Goal: Task Accomplishment & Management: Use online tool/utility

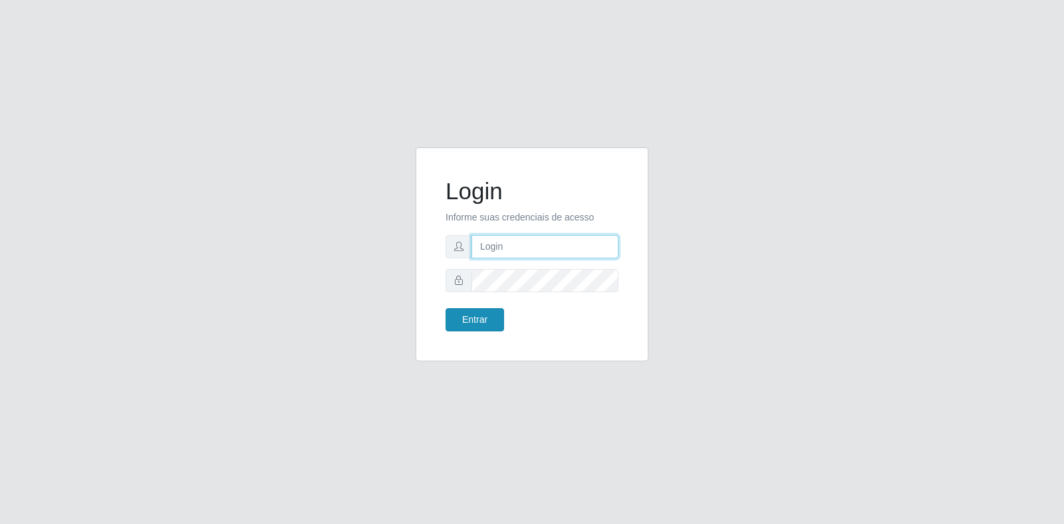
type input "[EMAIL_ADDRESS][PERSON_NAME][DOMAIN_NAME]"
click at [465, 316] on button "Entrar" at bounding box center [474, 319] width 58 height 23
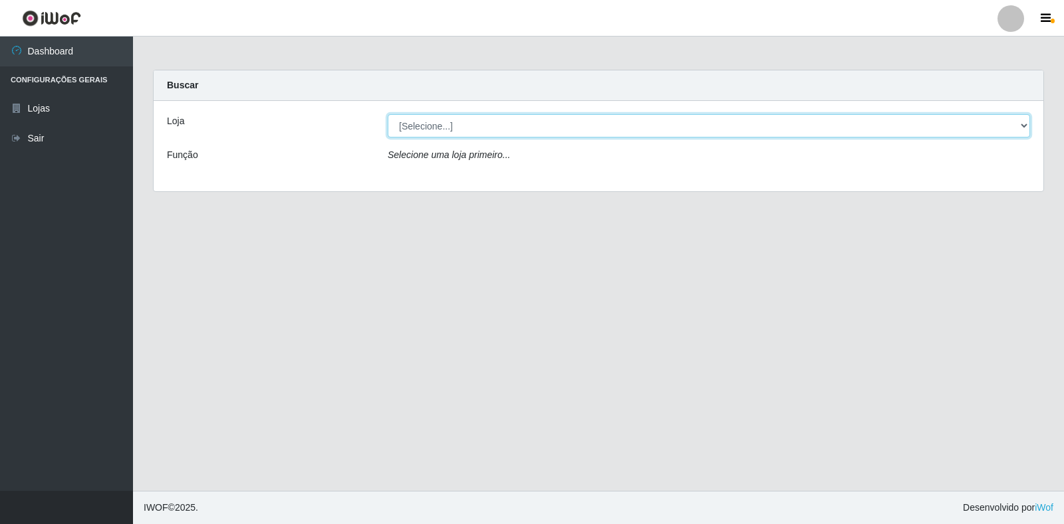
click at [626, 120] on select "[Selecione...] Atacado Vem - Loja 30 Laranjeiras Velha" at bounding box center [709, 125] width 642 height 23
select select "495"
click at [388, 114] on select "[Selecione...] Atacado Vem - Loja 30 Laranjeiras Velha" at bounding box center [709, 125] width 642 height 23
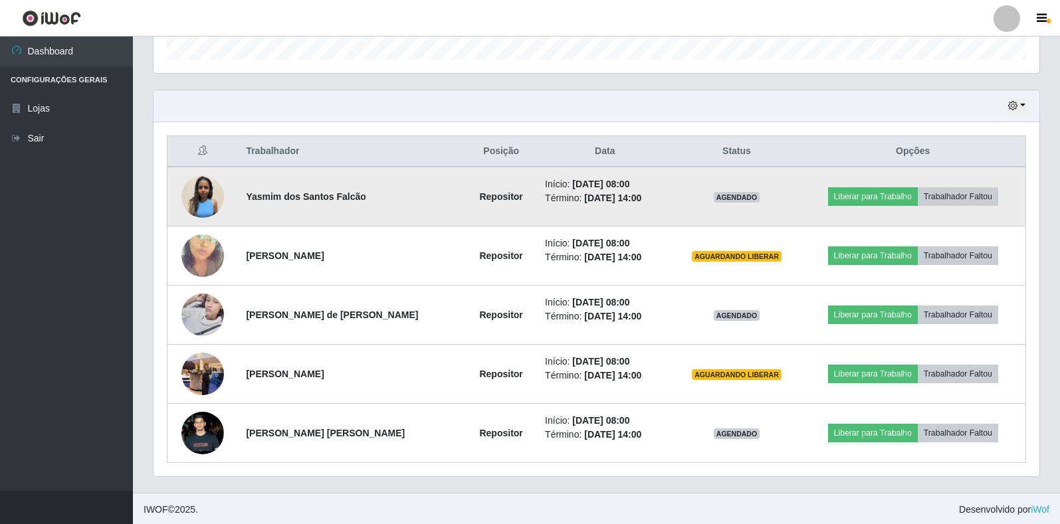
scroll to position [417, 0]
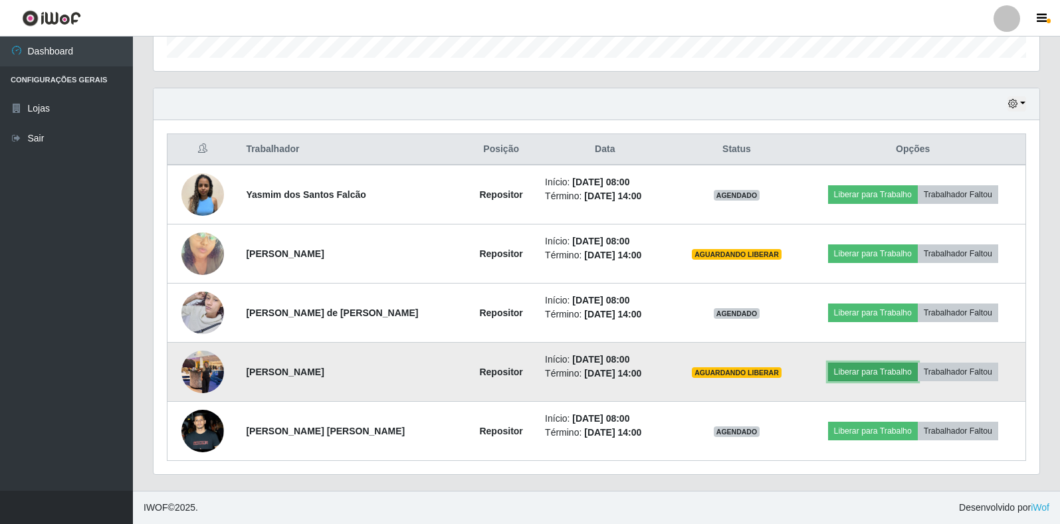
click at [888, 375] on button "Liberar para Trabalho" at bounding box center [873, 372] width 90 height 19
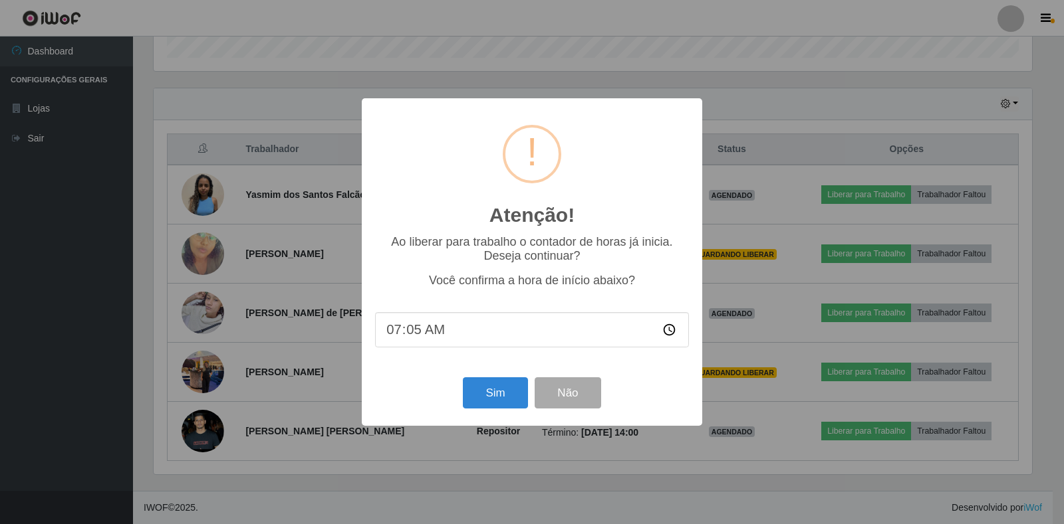
type input "07:57"
click at [507, 394] on button "Sim" at bounding box center [495, 393] width 64 height 31
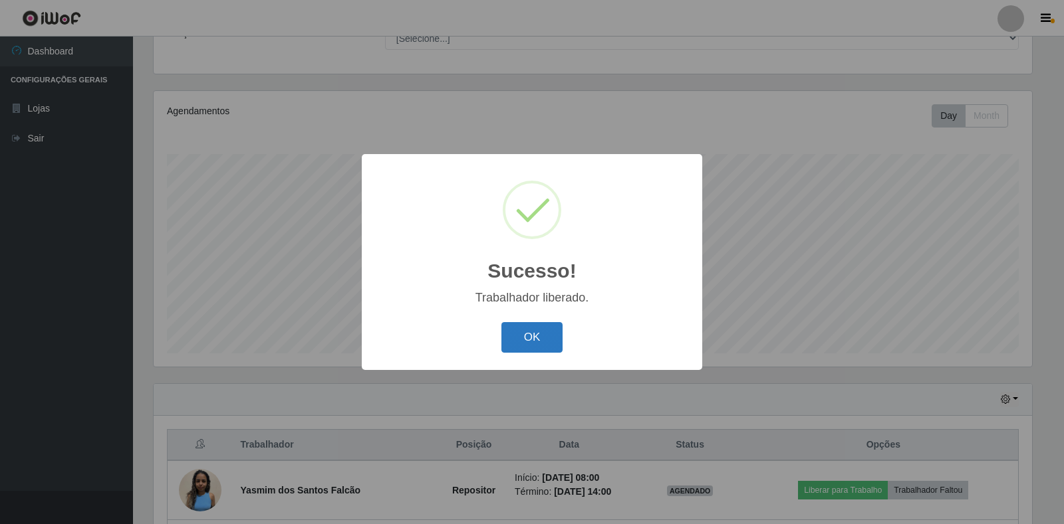
click at [538, 335] on button "OK" at bounding box center [532, 337] width 62 height 31
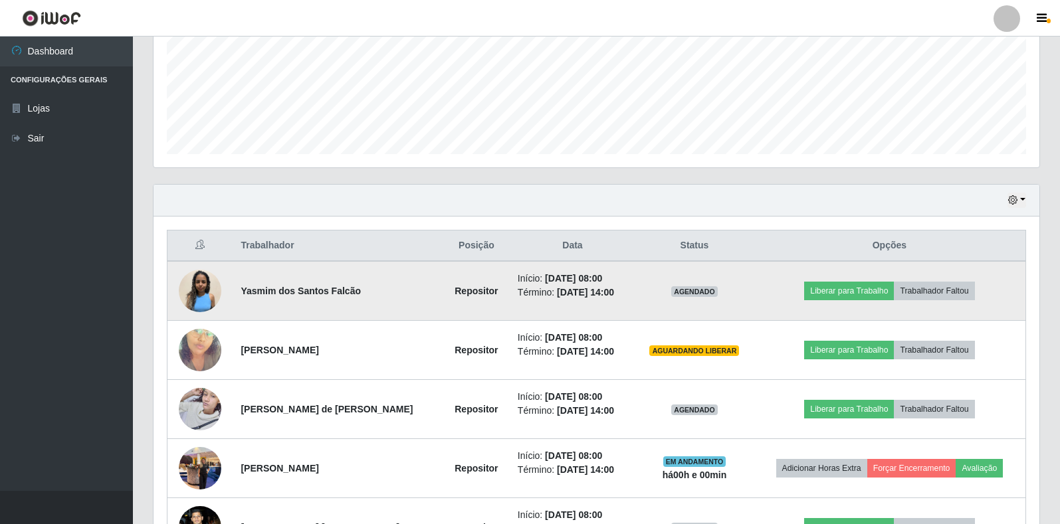
scroll to position [388, 0]
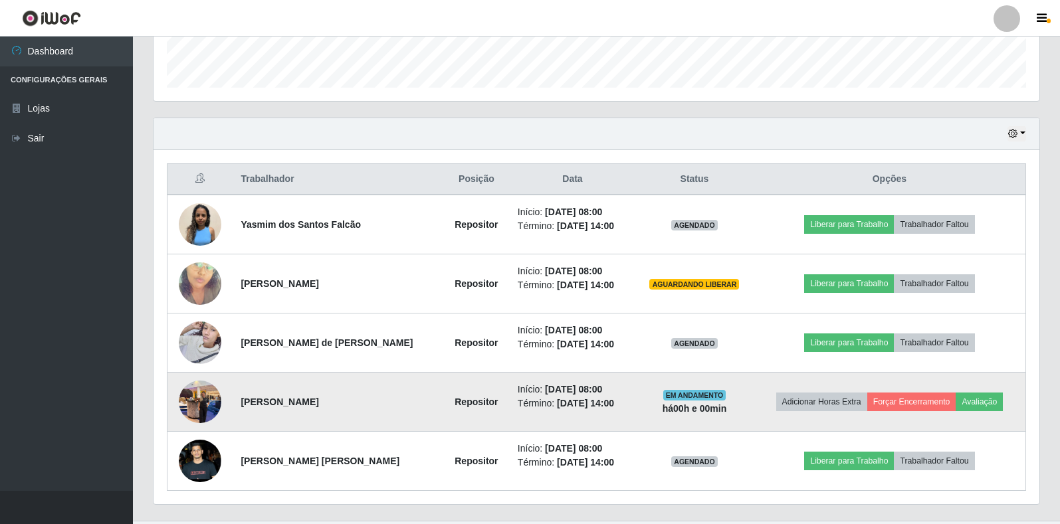
click at [197, 407] on img at bounding box center [200, 402] width 43 height 57
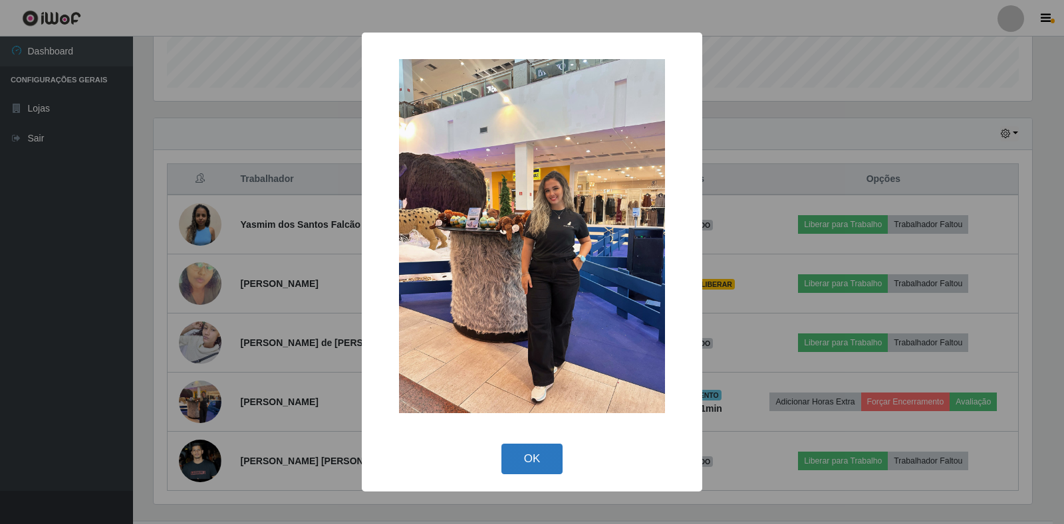
click at [536, 461] on button "OK" at bounding box center [532, 459] width 62 height 31
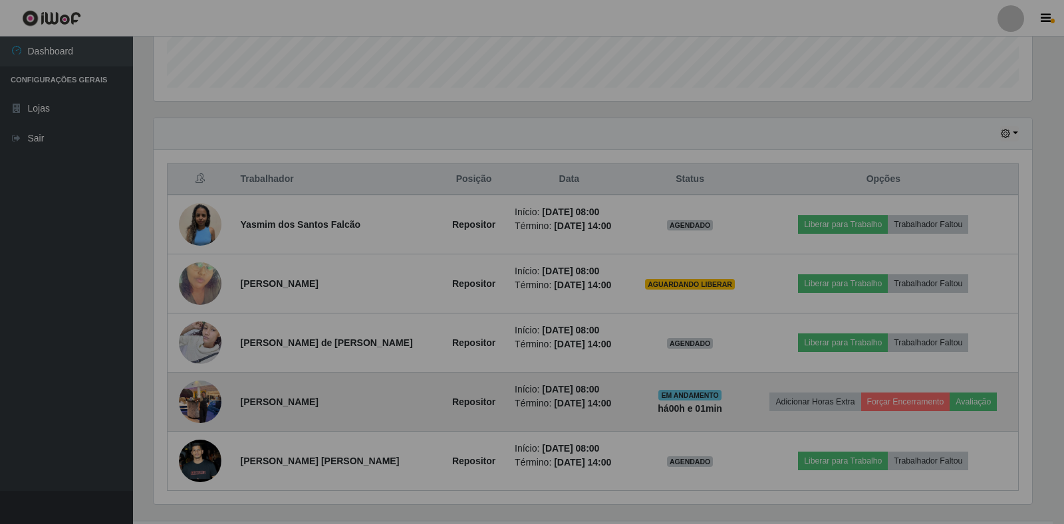
scroll to position [276, 886]
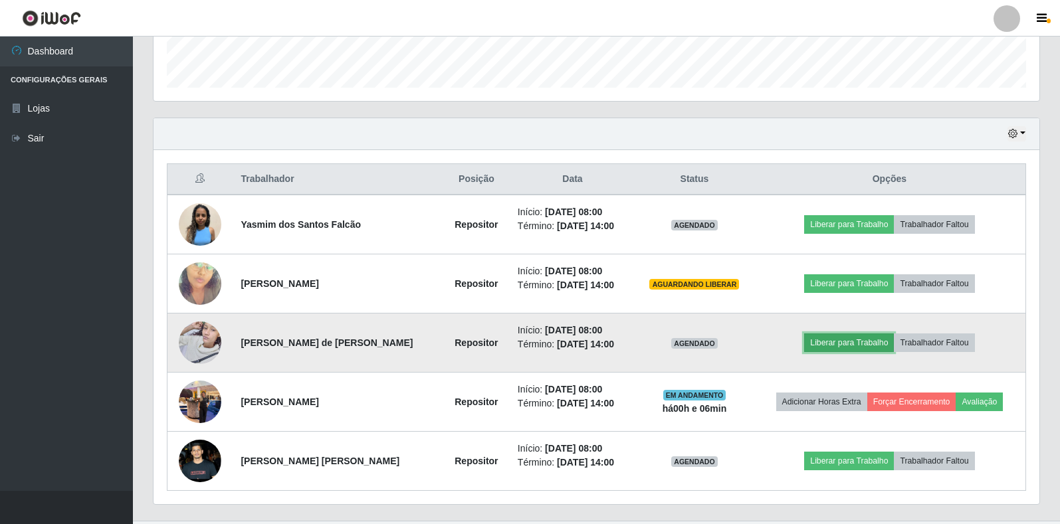
click at [830, 336] on button "Liberar para Trabalho" at bounding box center [849, 343] width 90 height 19
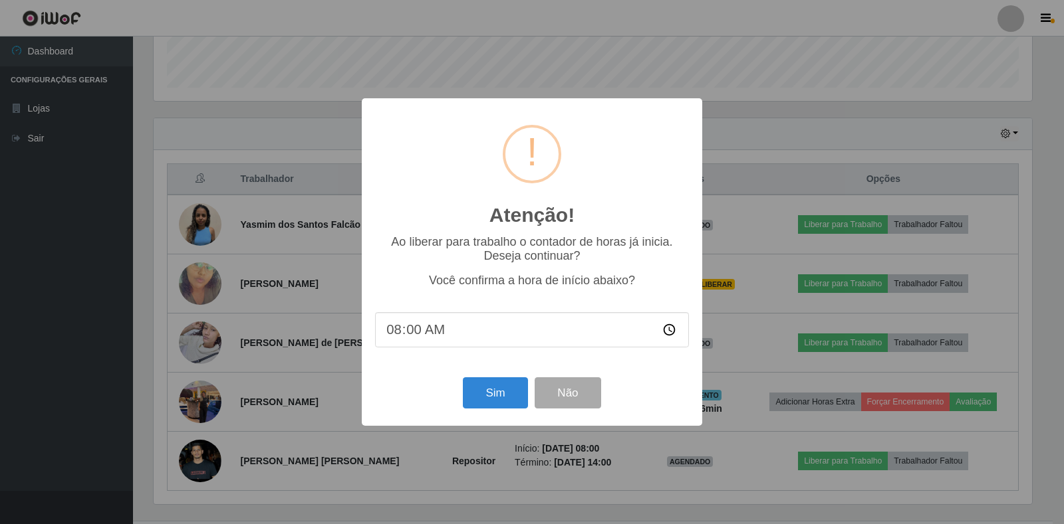
type input "08:04"
click at [485, 394] on button "Sim" at bounding box center [495, 393] width 64 height 31
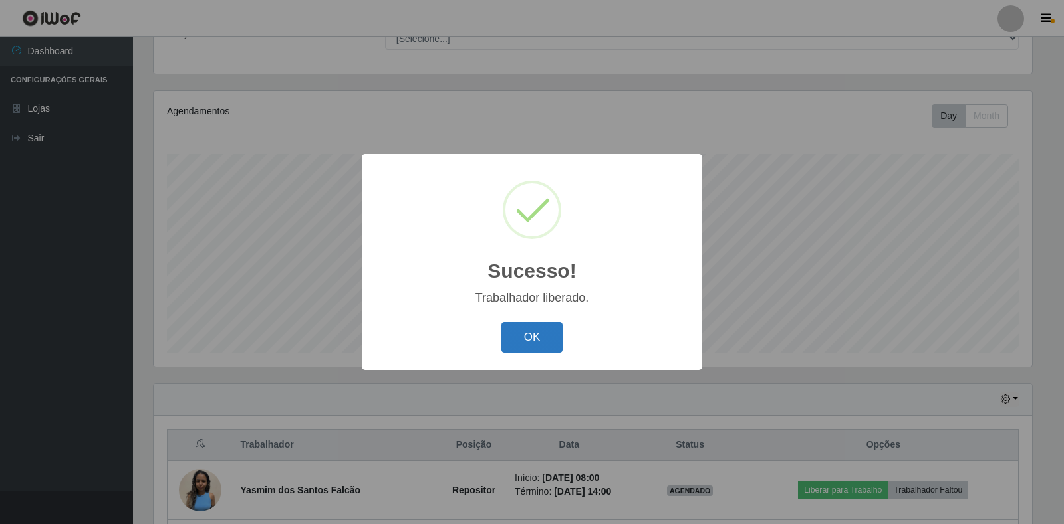
click at [542, 348] on button "OK" at bounding box center [532, 337] width 62 height 31
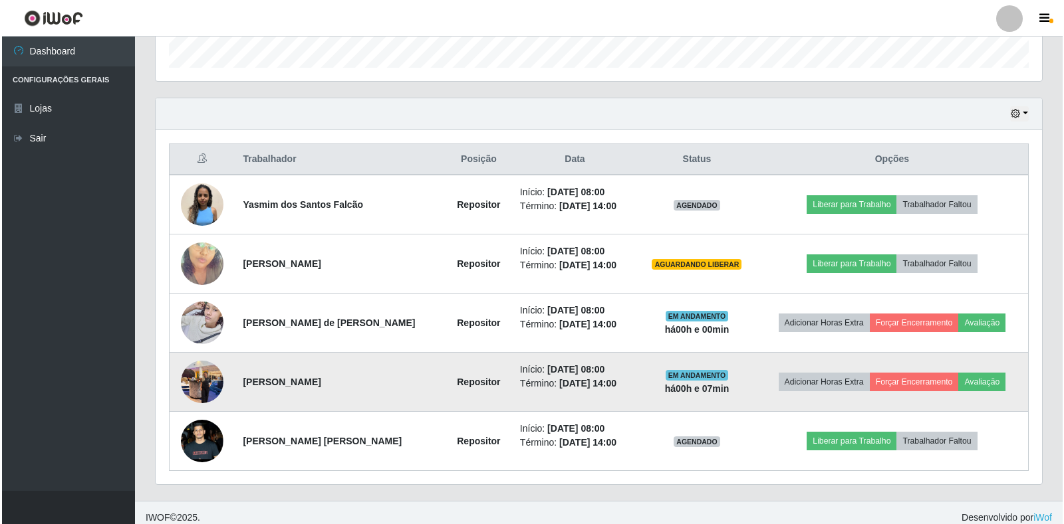
scroll to position [417, 0]
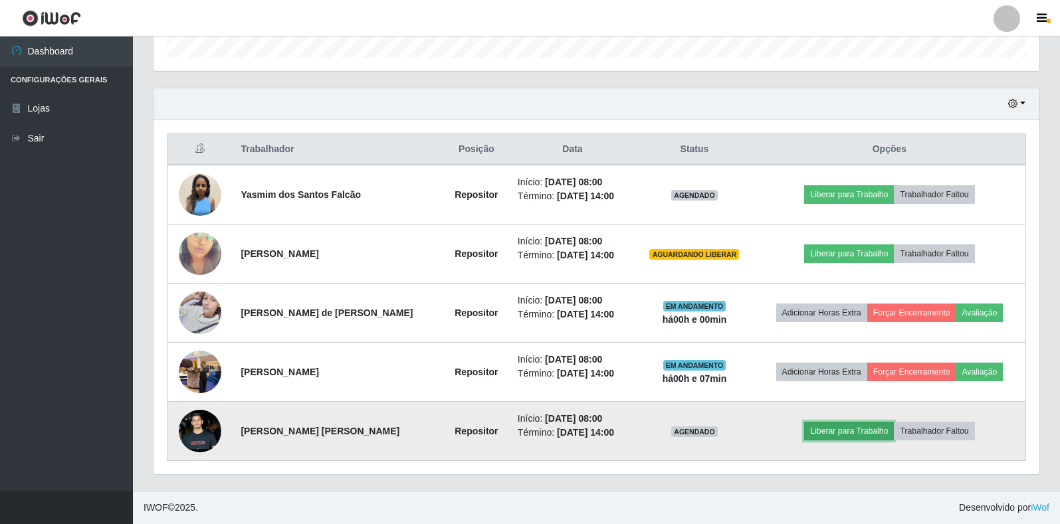
click at [825, 435] on button "Liberar para Trabalho" at bounding box center [849, 431] width 90 height 19
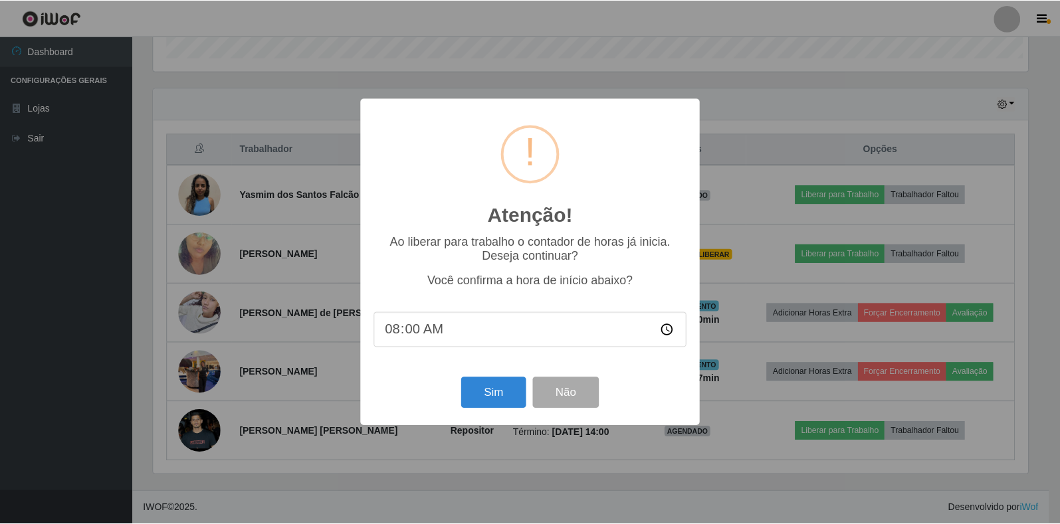
scroll to position [276, 878]
click at [396, 333] on input "21:08" at bounding box center [532, 329] width 314 height 35
type input "08:04"
click at [487, 401] on button "Sim" at bounding box center [495, 393] width 64 height 31
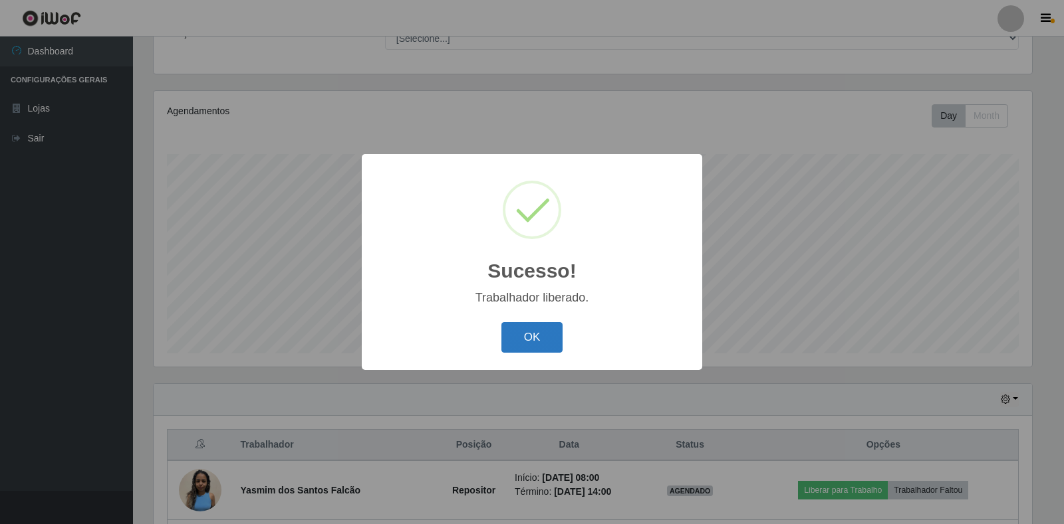
click at [516, 338] on button "OK" at bounding box center [532, 337] width 62 height 31
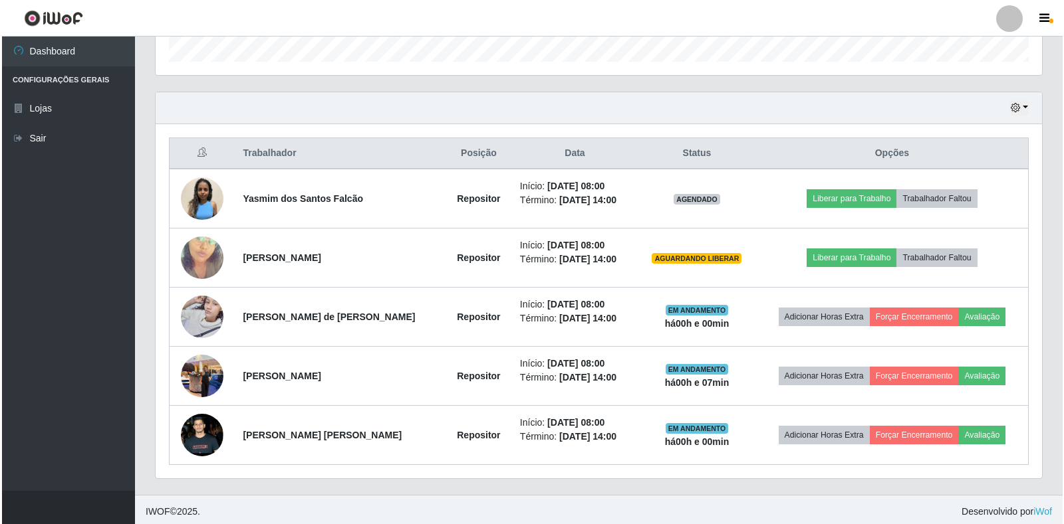
scroll to position [417, 0]
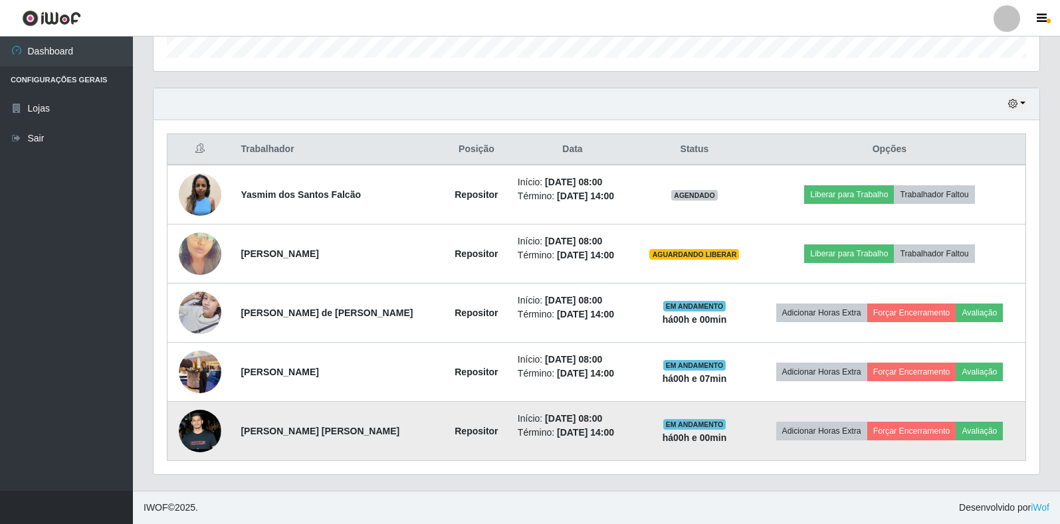
click at [208, 429] on img at bounding box center [200, 431] width 43 height 94
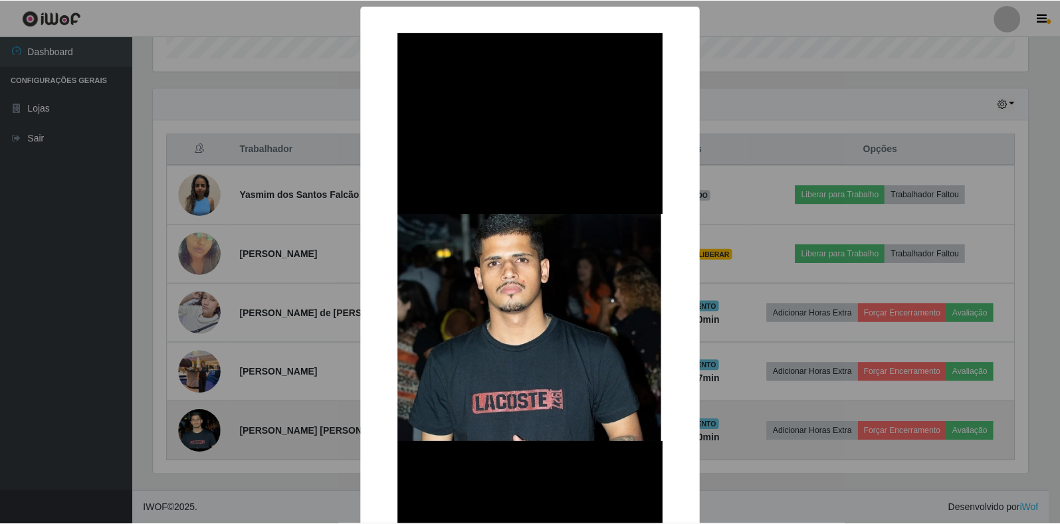
scroll to position [276, 878]
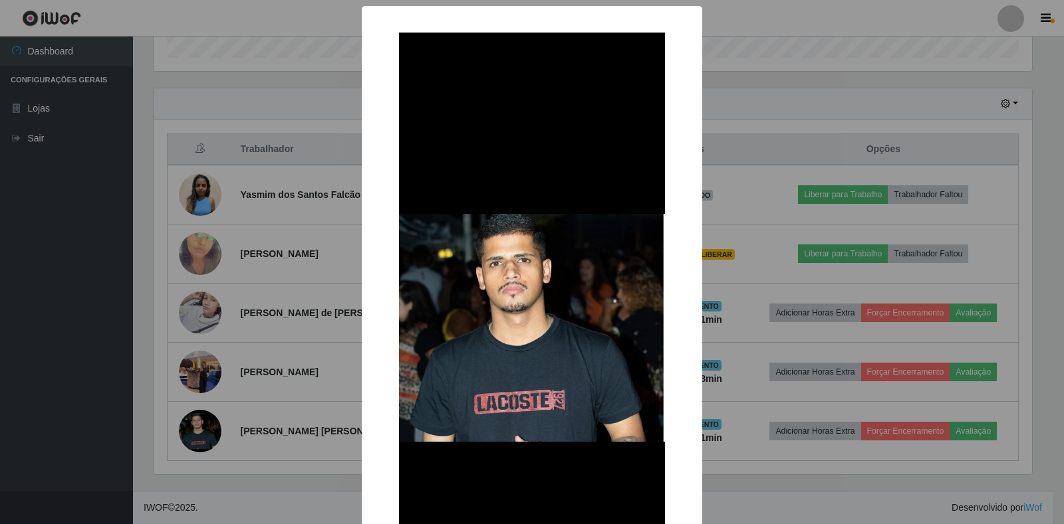
click at [215, 138] on div "× OK Cancel" at bounding box center [532, 262] width 1064 height 524
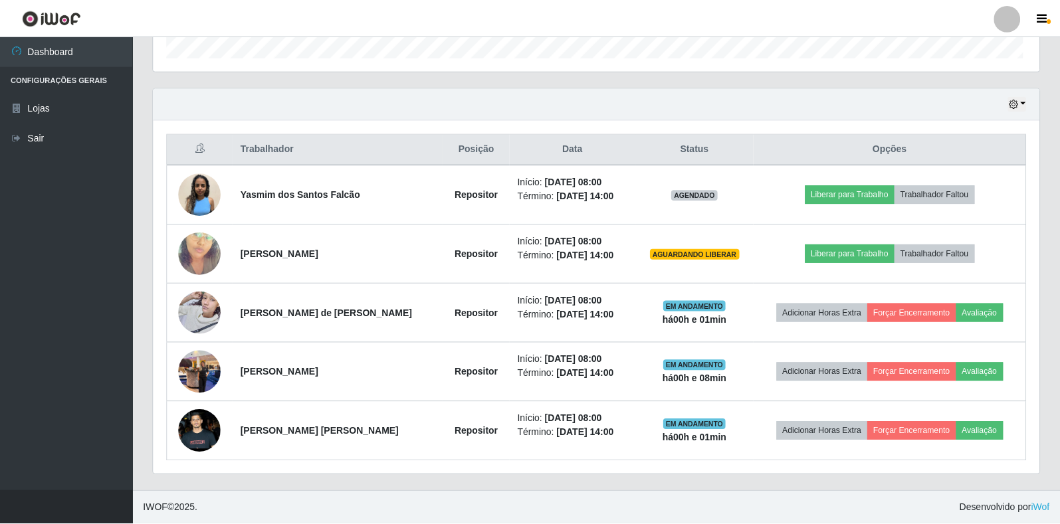
scroll to position [276, 886]
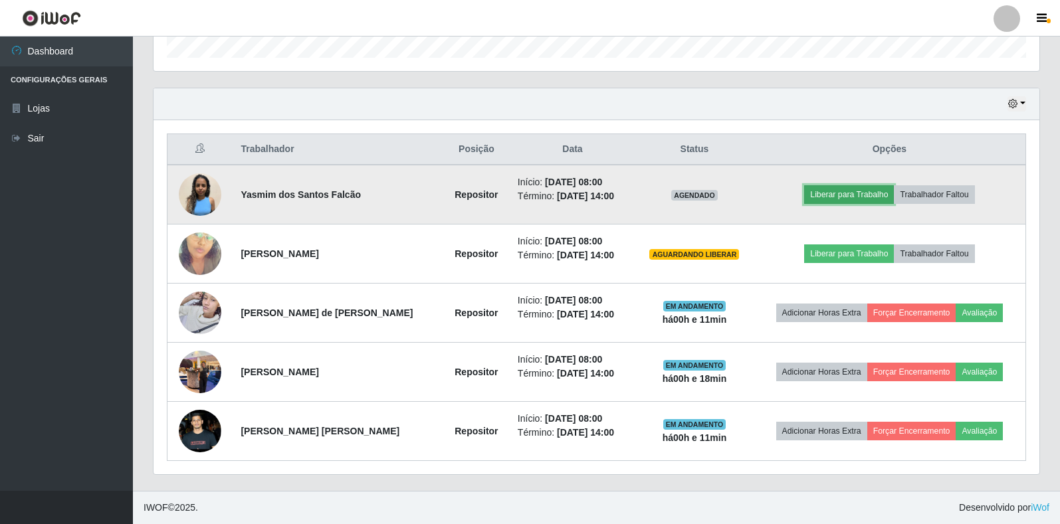
click at [821, 200] on button "Liberar para Trabalho" at bounding box center [849, 194] width 90 height 19
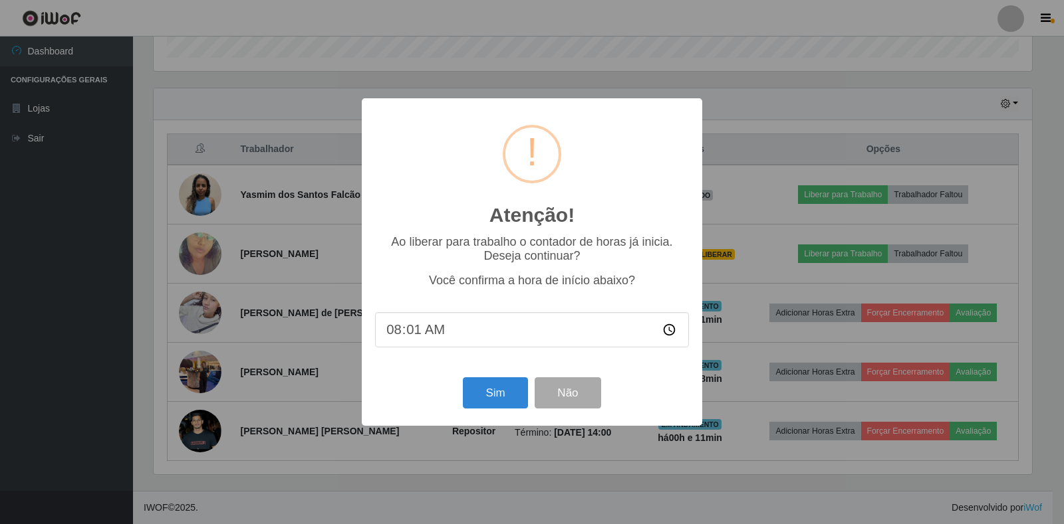
type input "08:16"
click at [483, 390] on button "Sim" at bounding box center [495, 393] width 64 height 31
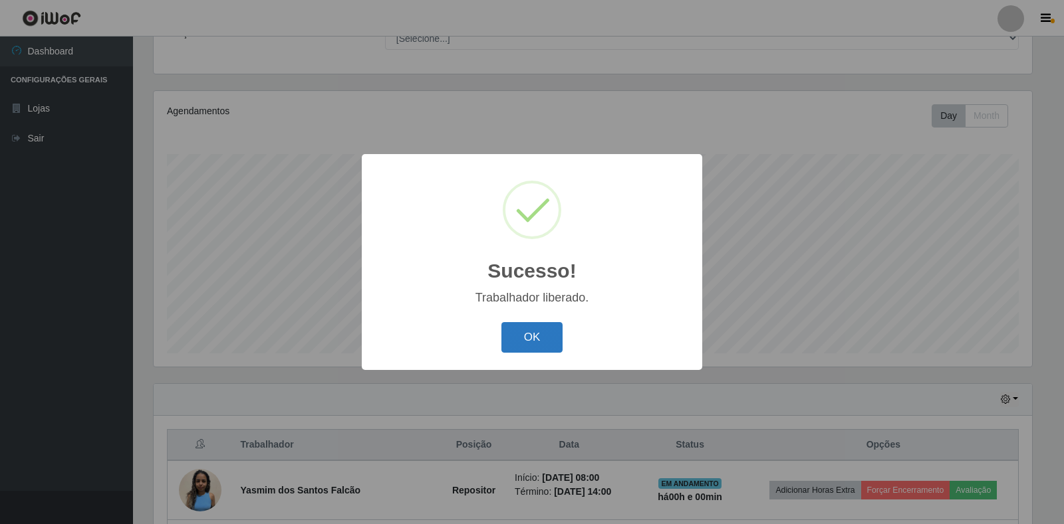
click at [509, 347] on button "OK" at bounding box center [532, 337] width 62 height 31
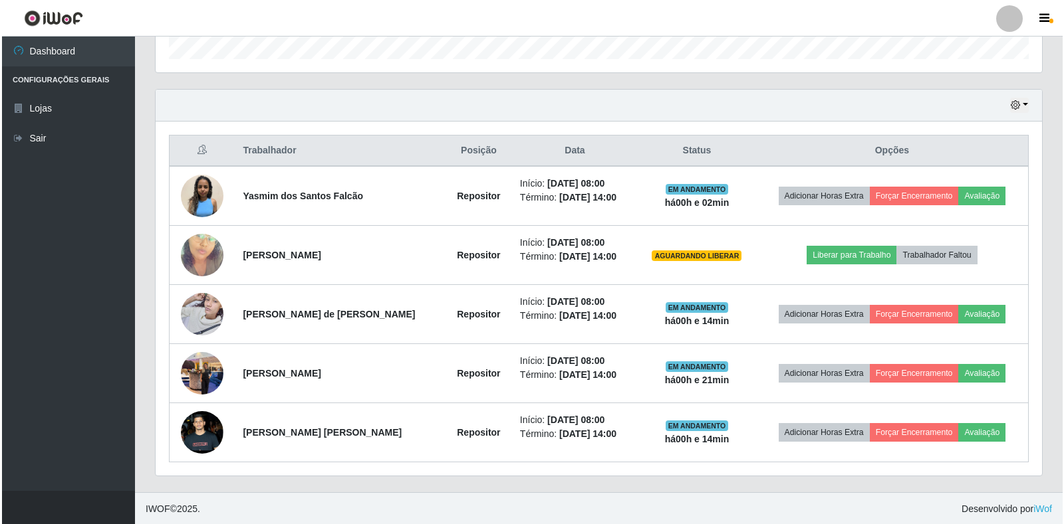
scroll to position [417, 0]
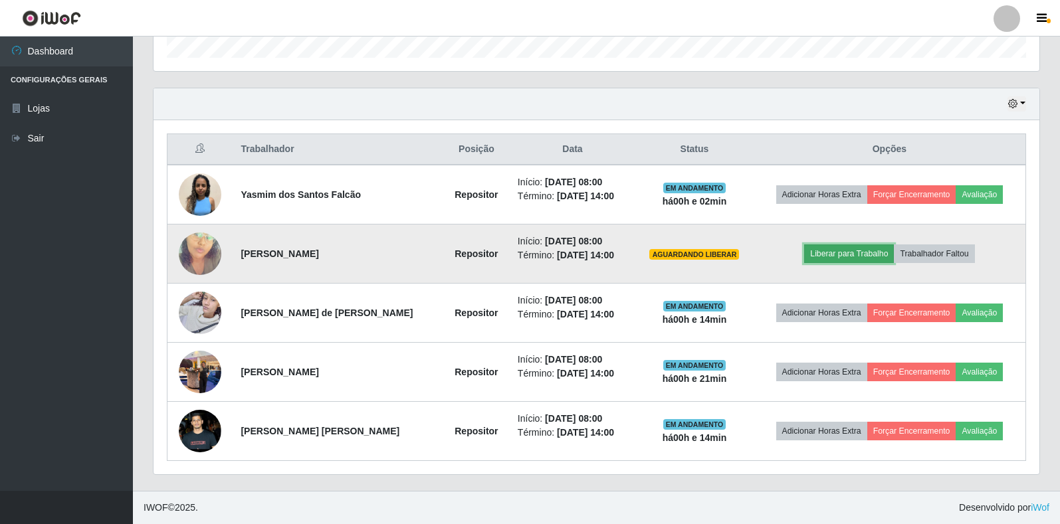
click at [846, 257] on button "Liberar para Trabalho" at bounding box center [849, 254] width 90 height 19
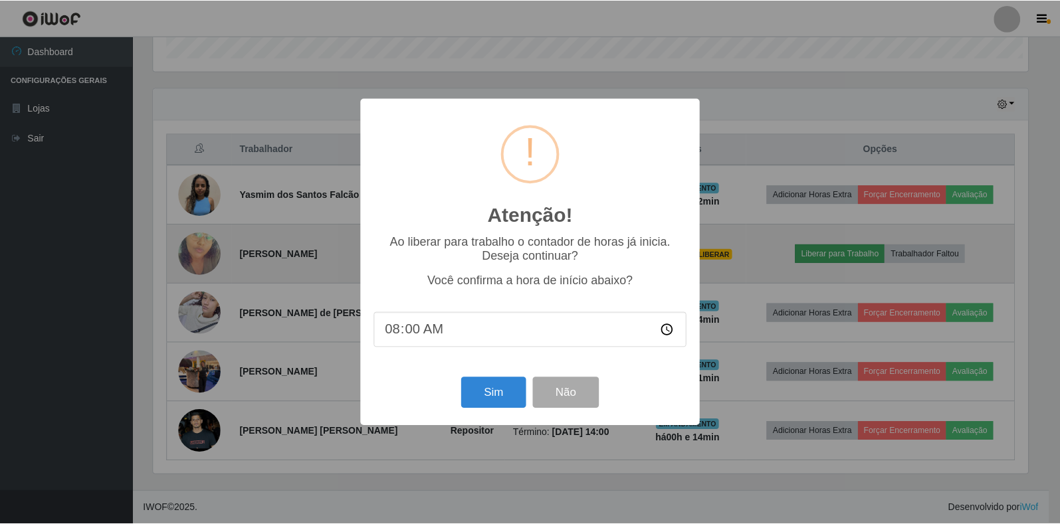
scroll to position [276, 878]
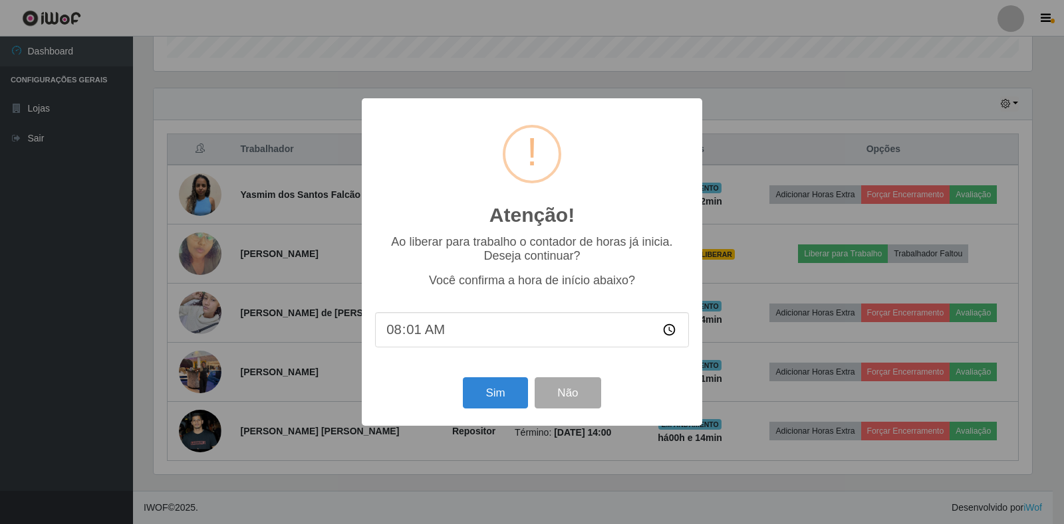
type input "08:18"
click at [499, 396] on button "Sim" at bounding box center [495, 393] width 64 height 31
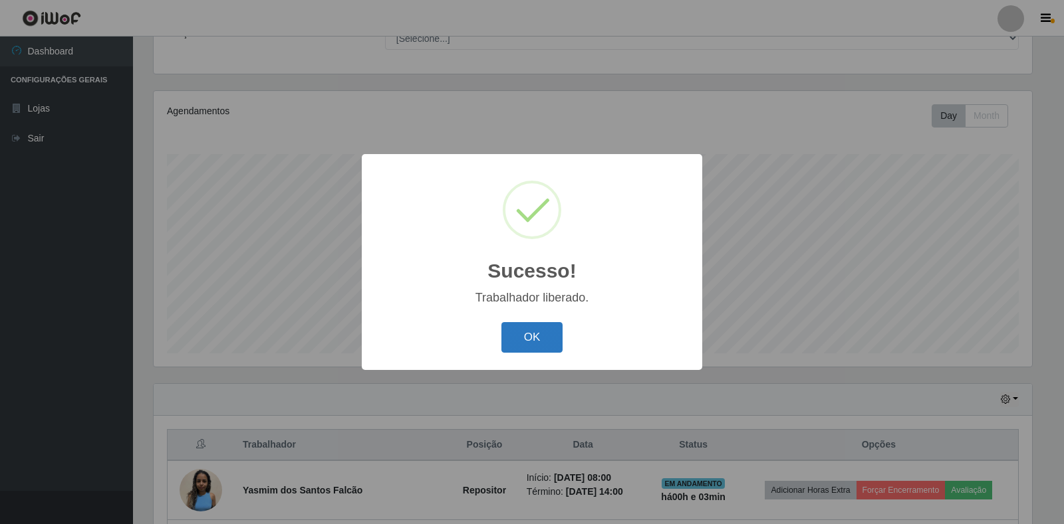
click at [528, 338] on button "OK" at bounding box center [532, 337] width 62 height 31
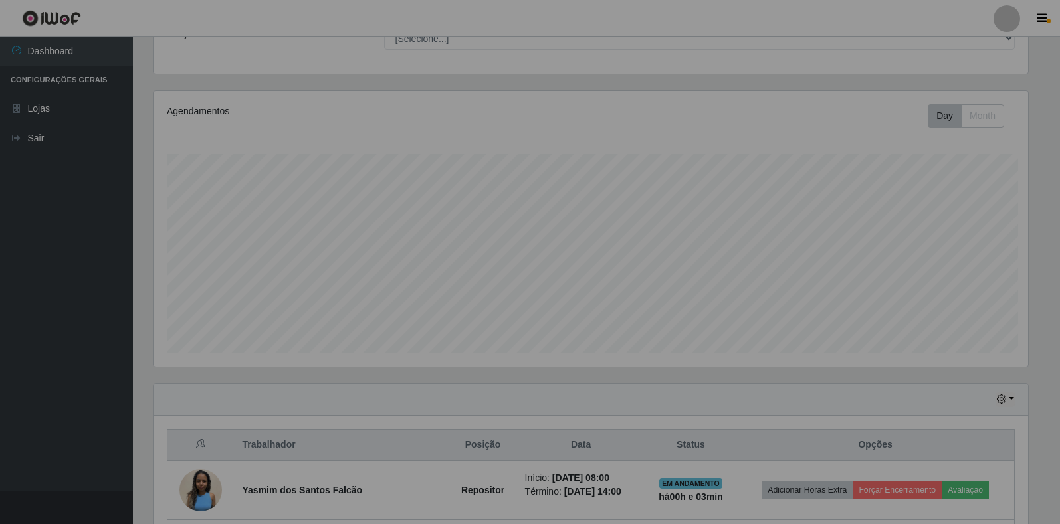
scroll to position [276, 886]
